Goal: Communication & Community: Share content

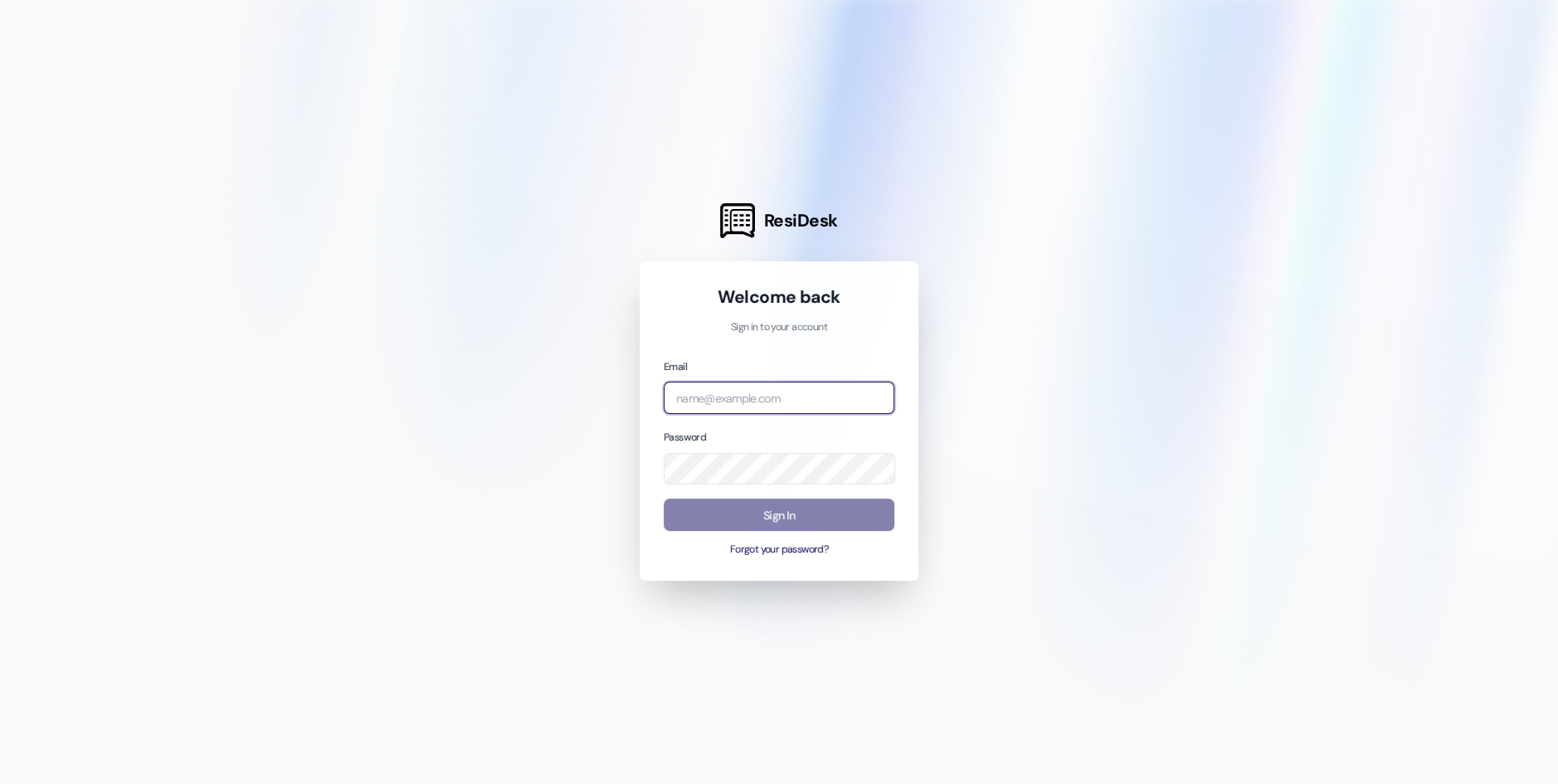
type input "automated-surveys-birchstone_residential-resen.nine@birchstone_[DOMAIN_NAME]"
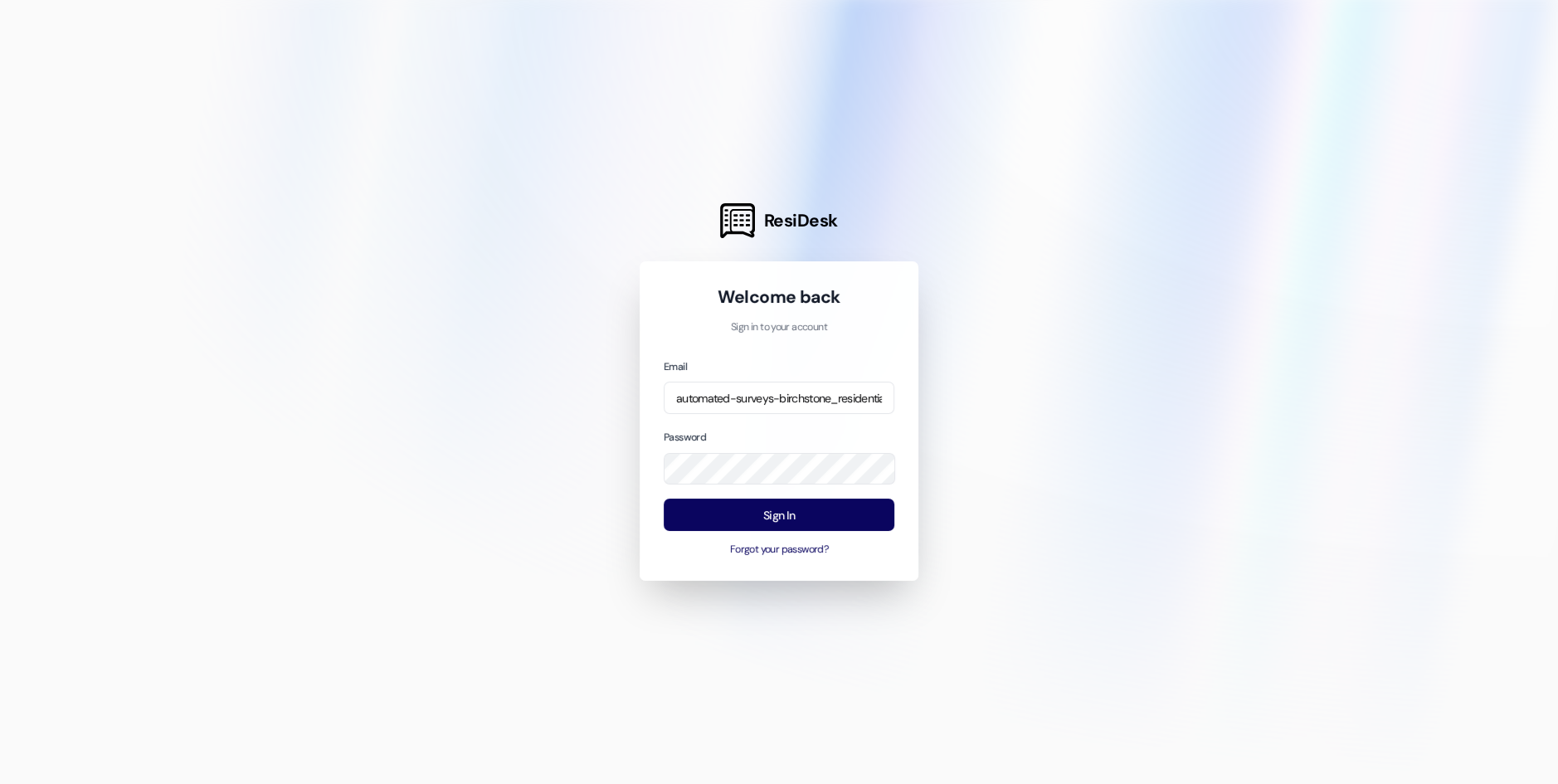
click at [520, 502] on div at bounding box center [779, 392] width 1558 height 784
click at [741, 515] on button "Sign In" at bounding box center [779, 514] width 231 height 32
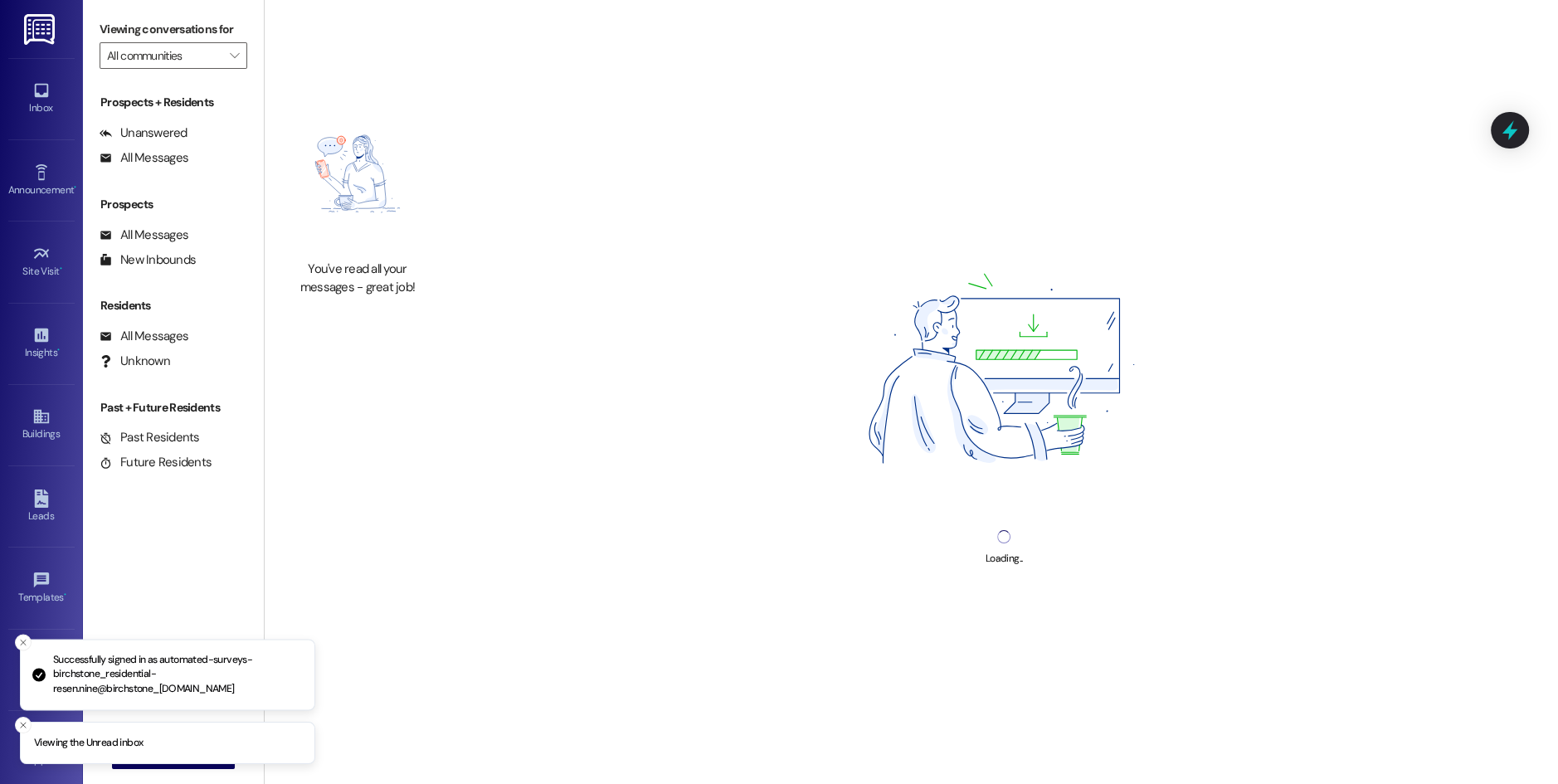
type input "Anthem Mesquite"
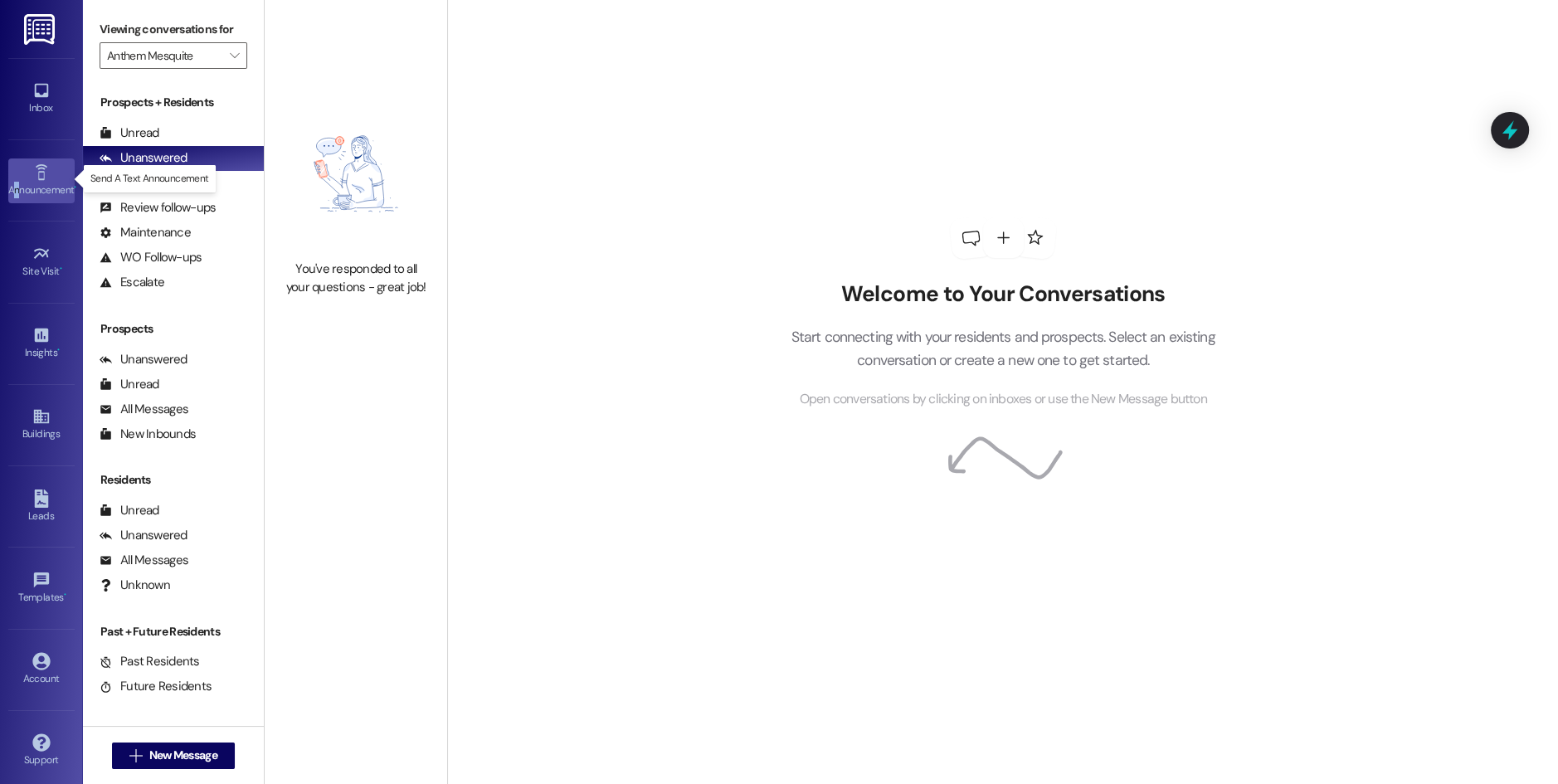
click at [17, 185] on div "Announcement •" at bounding box center [42, 189] width 83 height 16
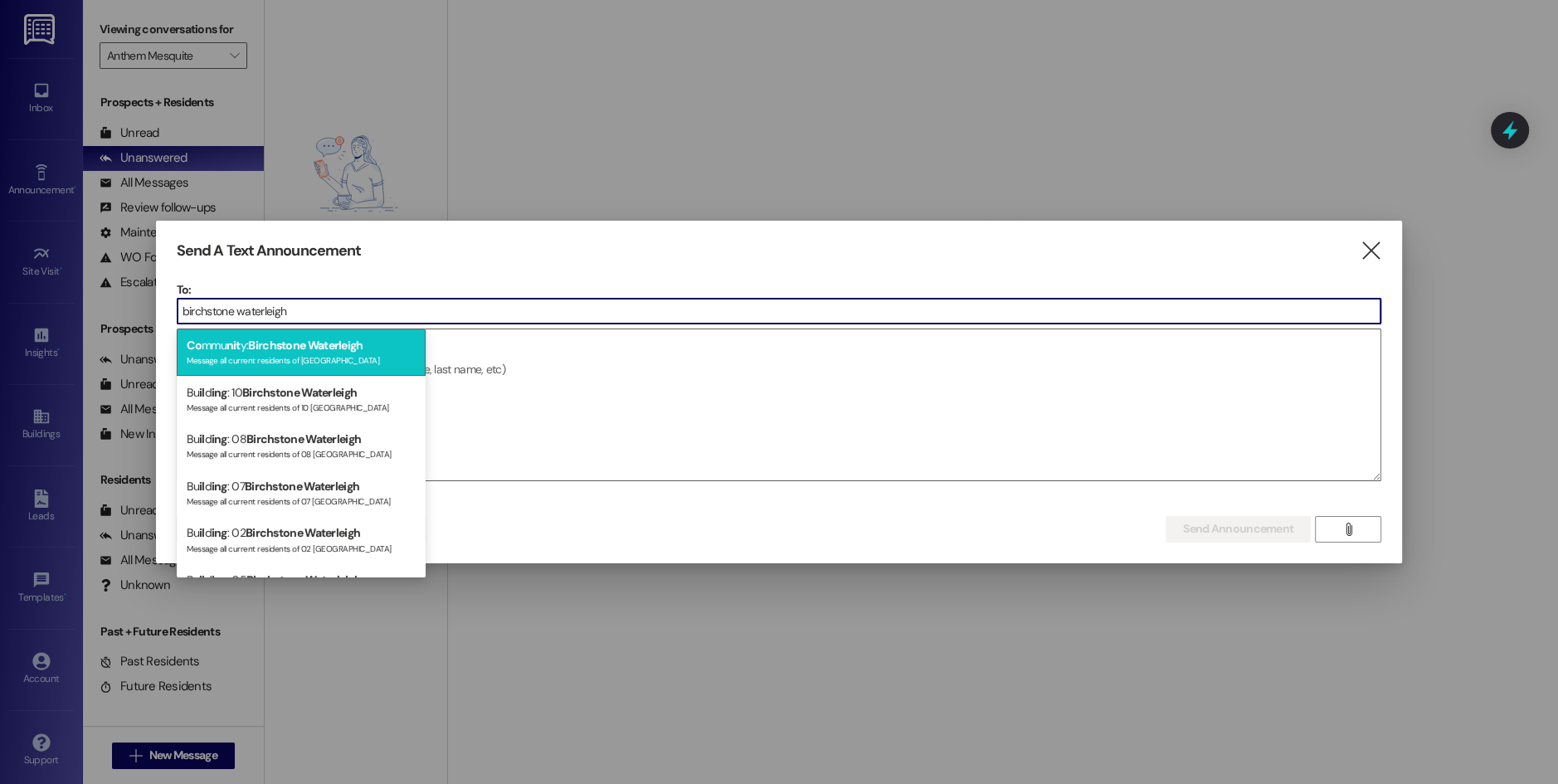
type input "birchstone waterleigh"
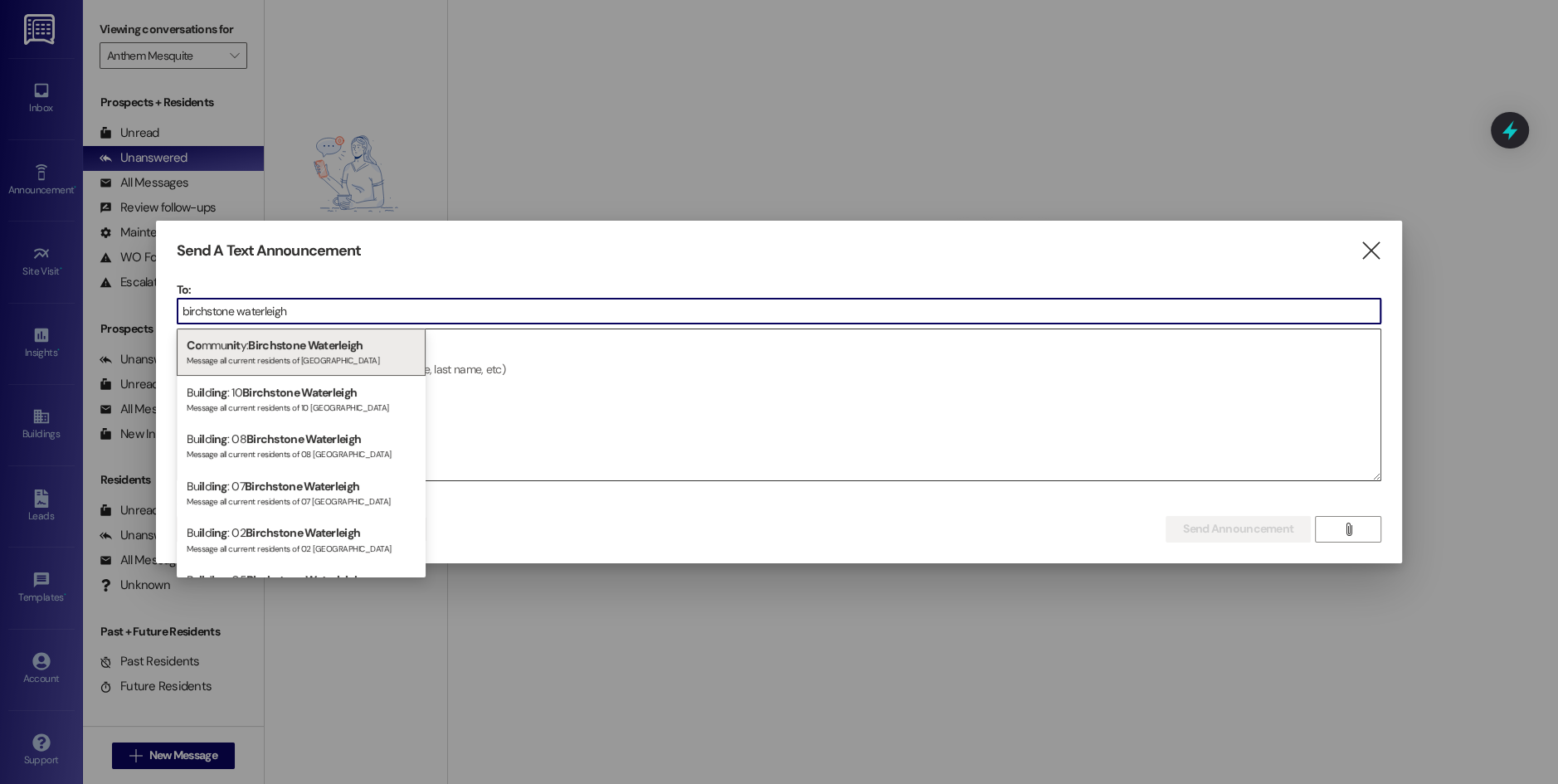
click at [345, 348] on span "Birchstone Waterleigh" at bounding box center [305, 344] width 115 height 15
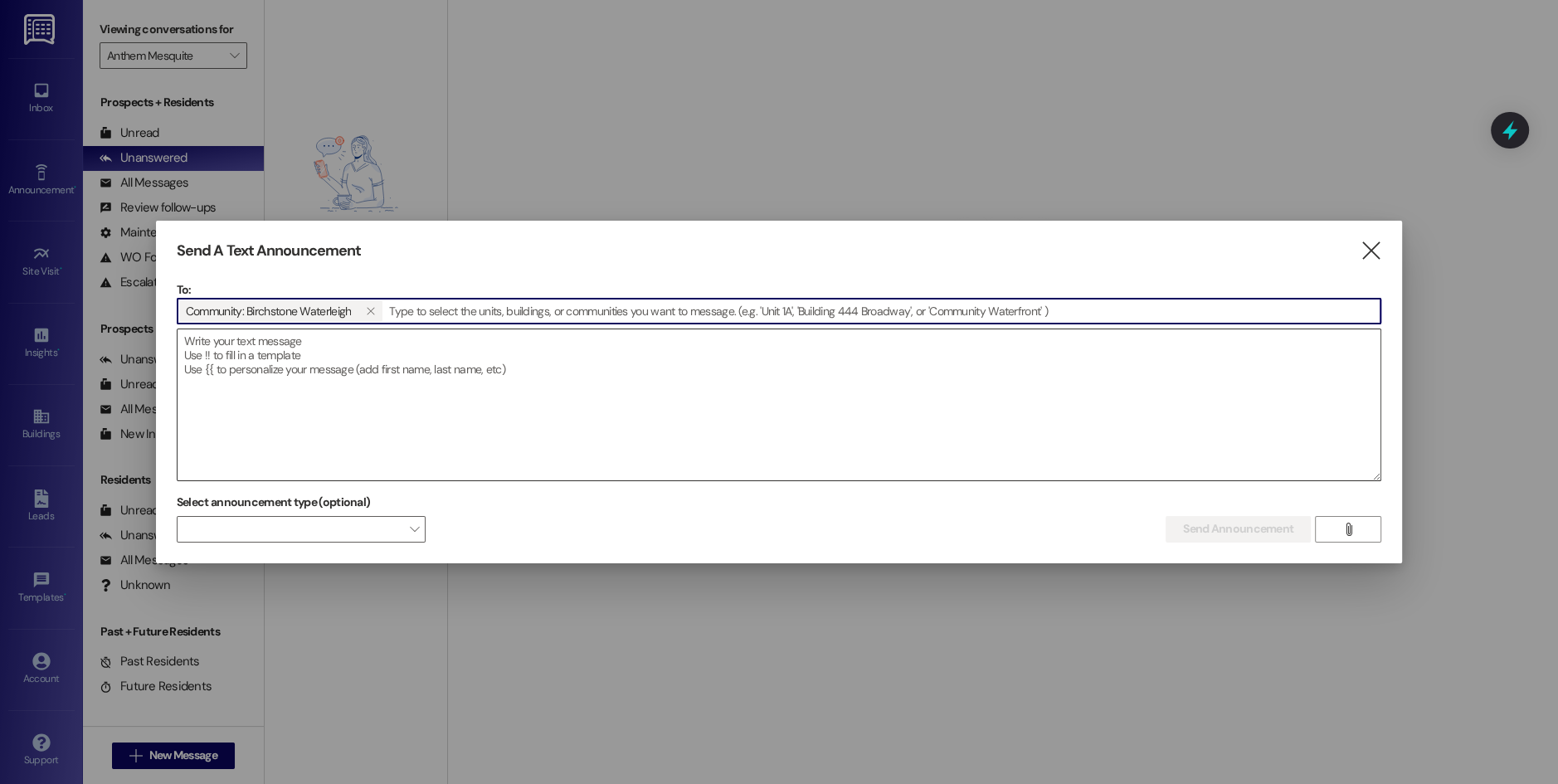
click at [344, 369] on textarea at bounding box center [779, 405] width 1203 height 151
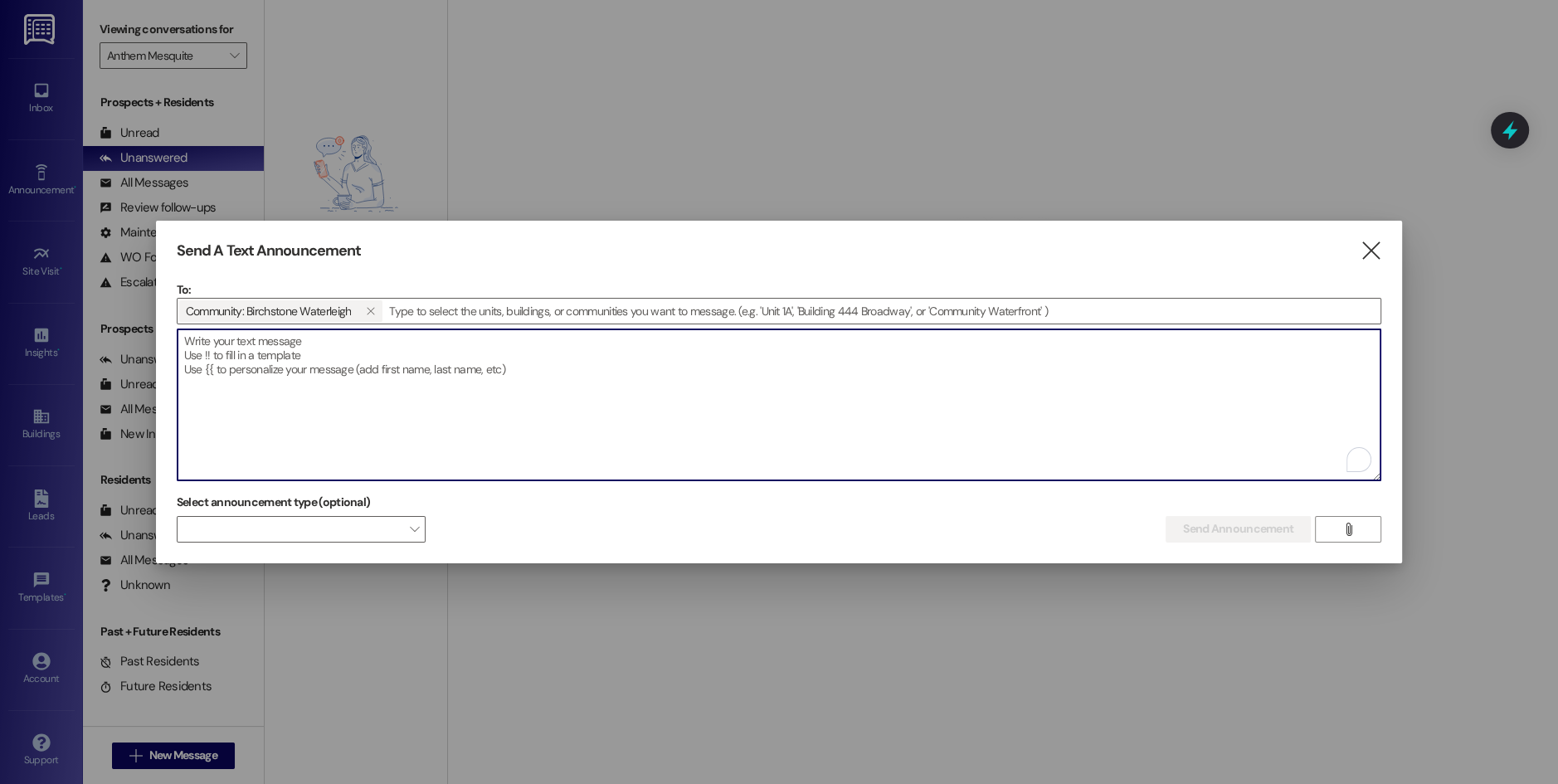
paste textarea "NOT_ALLOWED"
type textarea "NOT_ALLOWED"
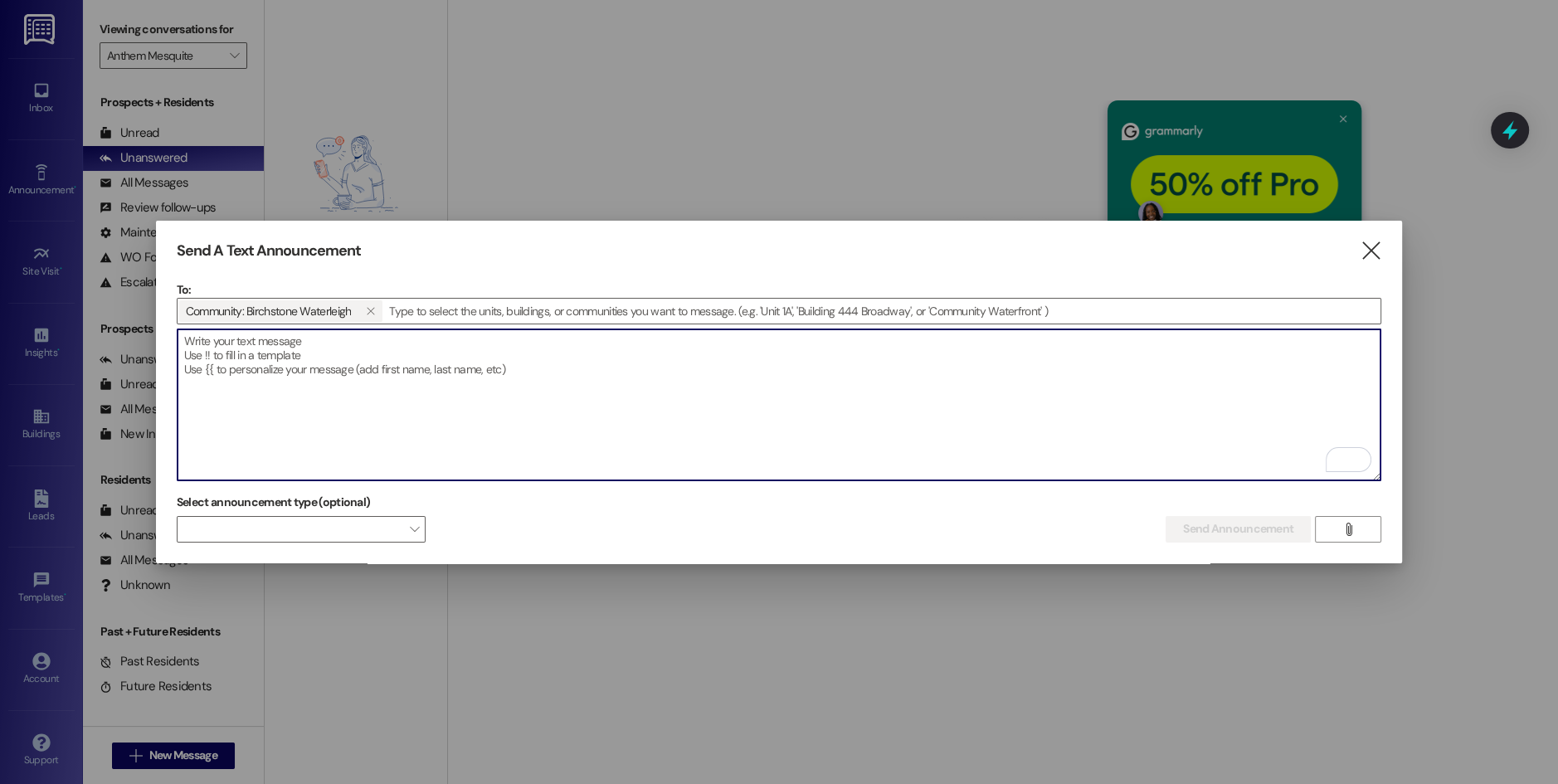
click at [322, 382] on textarea "To enrich screen reader interactions, please activate Accessibility in Grammarl…" at bounding box center [779, 405] width 1203 height 151
paste textarea "Hi {{first_name}}, Just a reminder—Wine Down [DATE] is happening [DATE], [DATE]…"
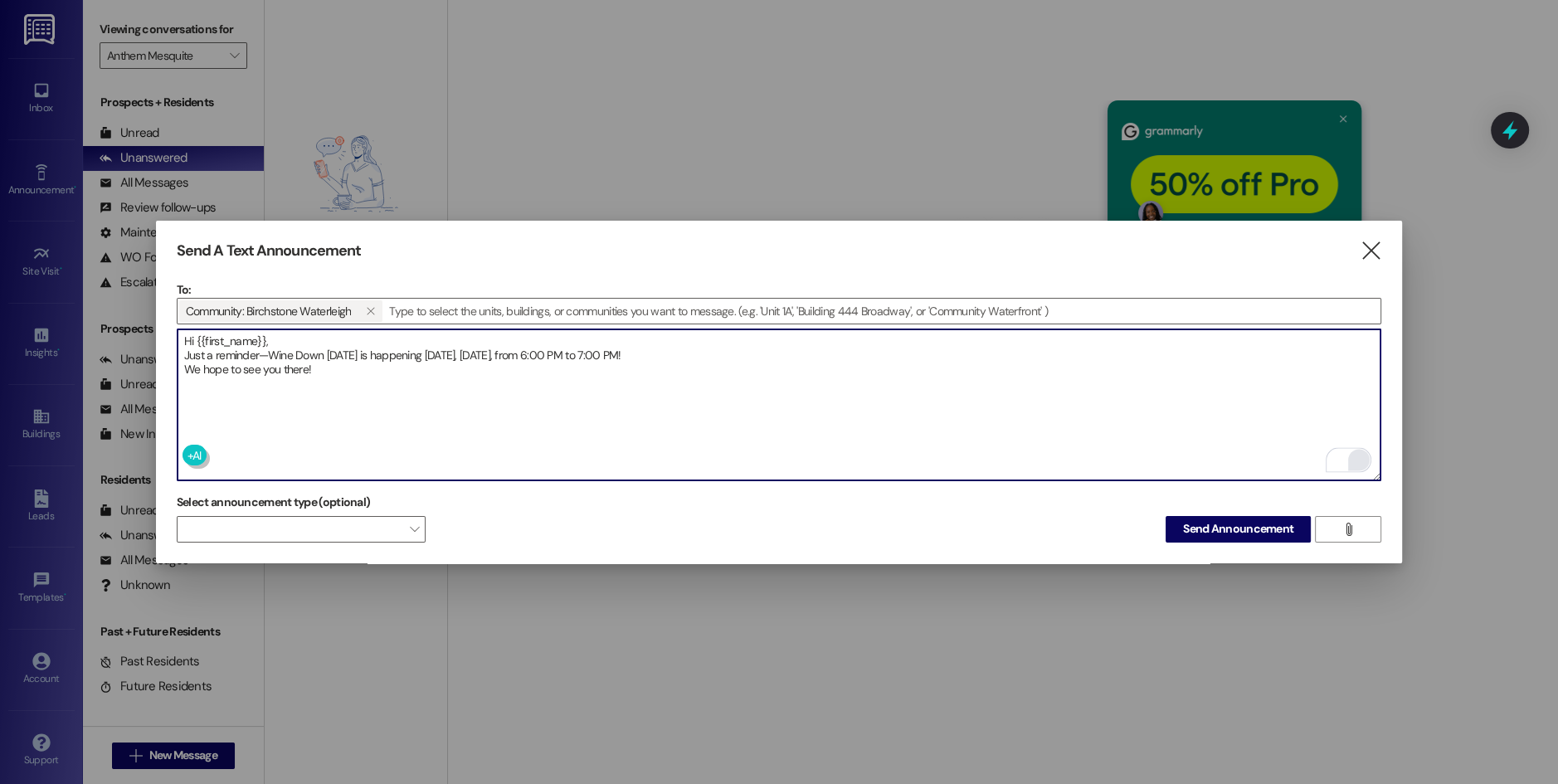
type textarea "Hi {{first_name}}, Just a reminder—Wine Down [DATE] is happening [DATE], [DATE]…"
click at [1359, 449] on div "Open Grammarly." at bounding box center [1358, 460] width 21 height 21
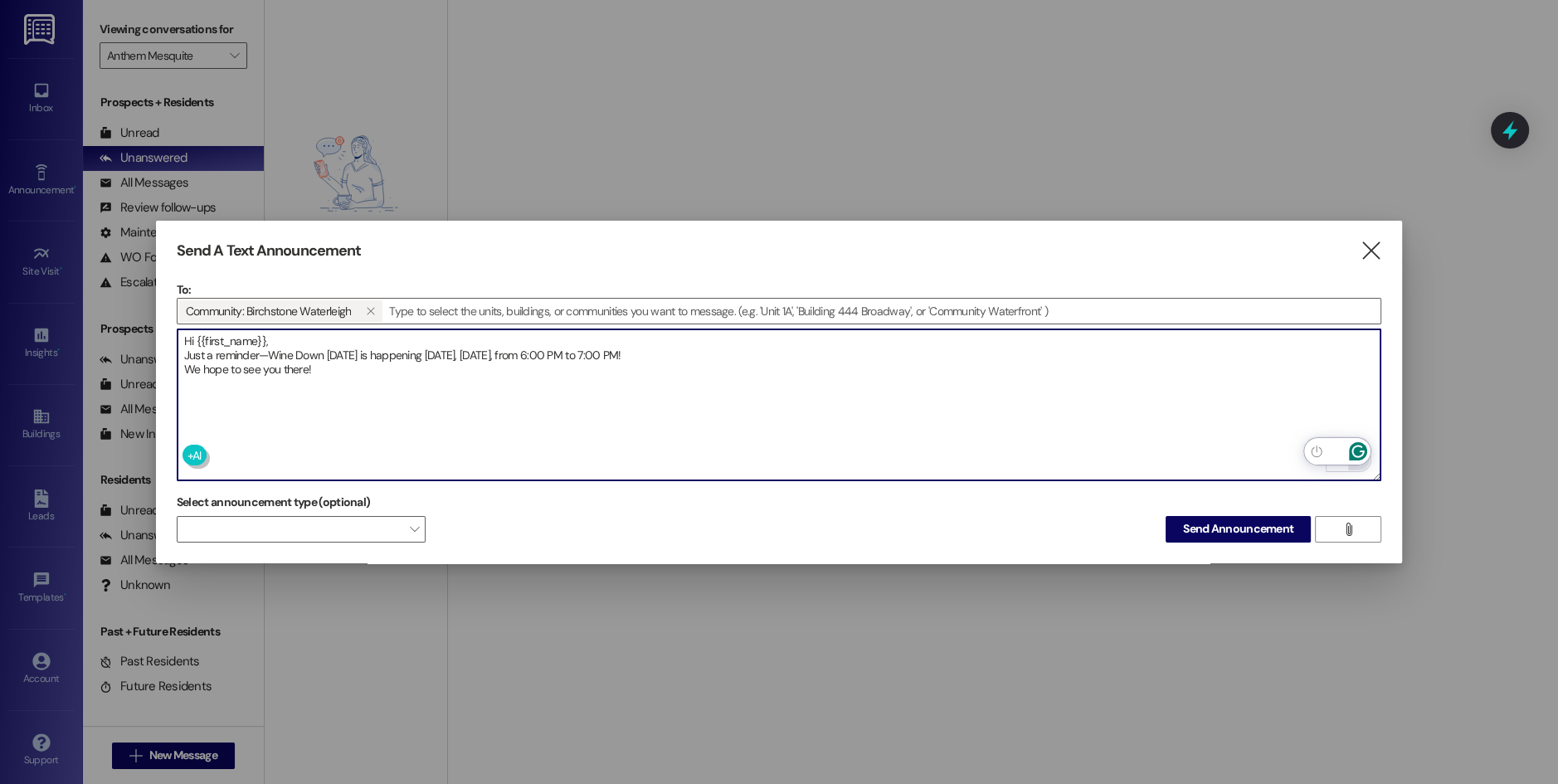
click at [370, 362] on textarea "Hi {{first_name}}, Just a reminder—Wine Down [DATE] is happening [DATE], [DATE]…" at bounding box center [779, 405] width 1203 height 151
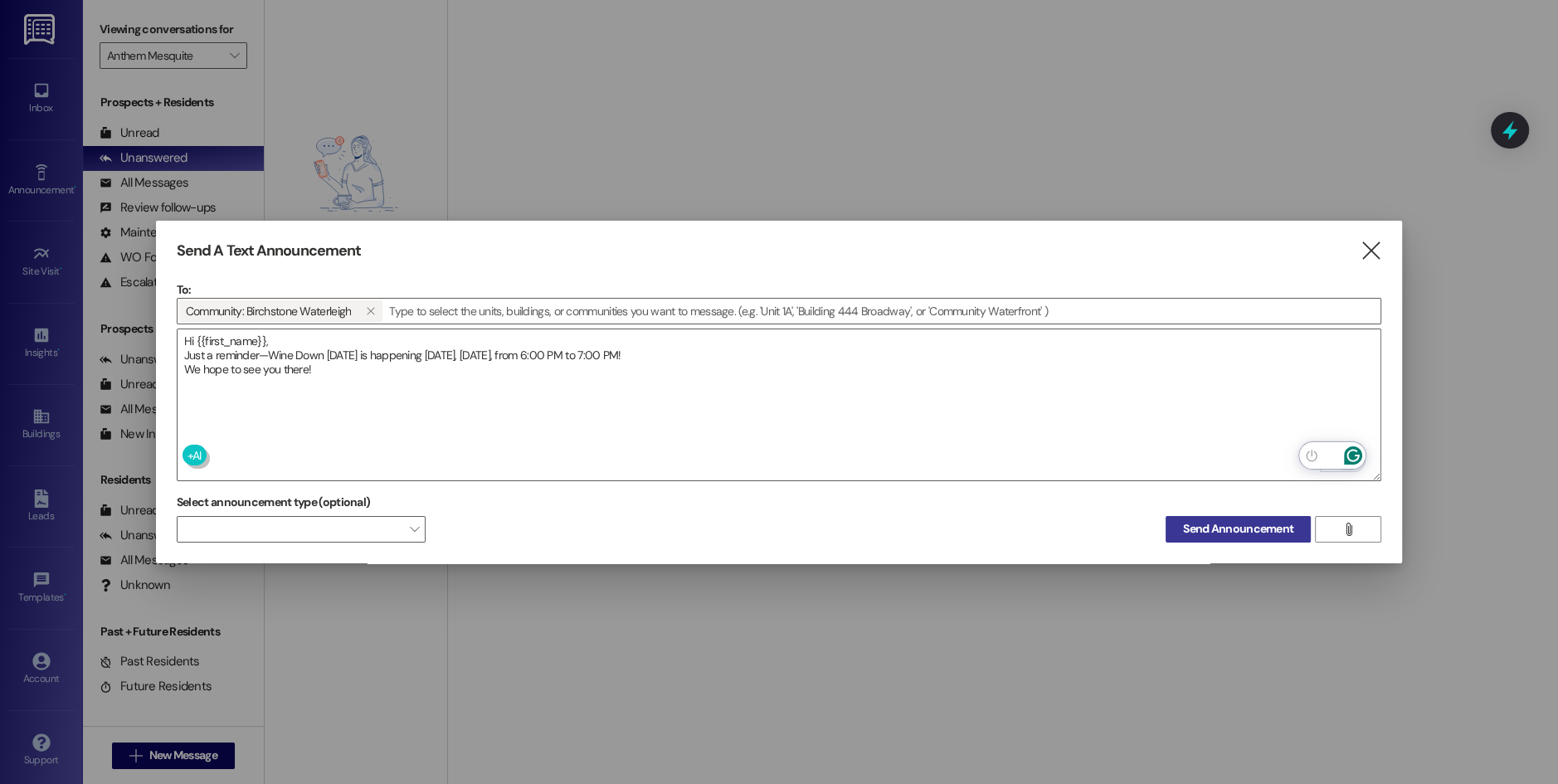
click at [1210, 527] on span "Send Announcement" at bounding box center [1238, 529] width 110 height 17
